Goal: Information Seeking & Learning: Learn about a topic

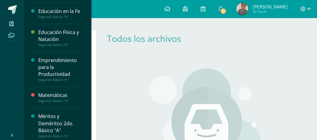
scroll to position [301, 0]
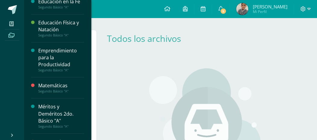
click at [50, 55] on div "Emprendimiento para la Productividad" at bounding box center [61, 57] width 46 height 21
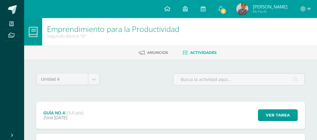
click at [74, 112] on strong "(15.0 pts)" at bounding box center [74, 113] width 18 height 5
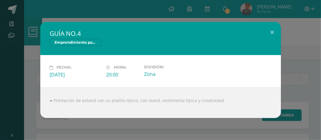
click at [95, 103] on div "● Prestación de estand con su platillo típico, con stand, vestimenta típica y c…" at bounding box center [160, 103] width 241 height 30
click at [270, 32] on button at bounding box center [272, 32] width 17 height 20
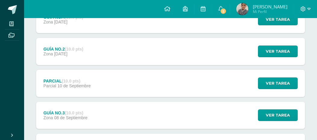
scroll to position [30, 0]
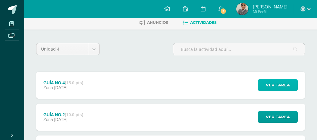
click at [277, 85] on span "Ver tarea" at bounding box center [278, 85] width 24 height 11
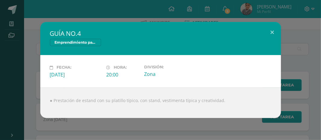
click at [221, 15] on div "GUÍA NO.4 Emprendimiento para la Productividad Fecha: Viernes 19 de Septiembre …" at bounding box center [160, 70] width 321 height 140
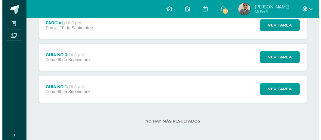
scroll to position [156, 0]
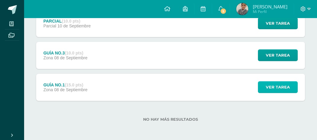
click at [274, 86] on span "Ver tarea" at bounding box center [278, 87] width 24 height 11
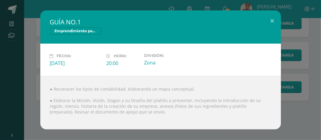
click at [199, 2] on div "GUÍA NO.1 Emprendimiento para la Productividad Fecha: Lunes 08 de Septiembre Ho…" at bounding box center [160, 70] width 321 height 140
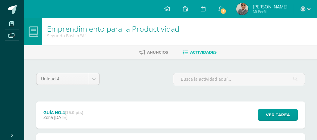
scroll to position [0, 0]
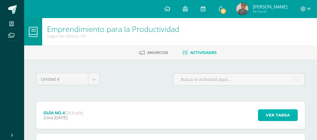
click at [276, 114] on span "Ver tarea" at bounding box center [278, 115] width 24 height 11
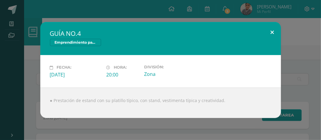
click at [272, 31] on button at bounding box center [272, 32] width 17 height 20
